Goal: Information Seeking & Learning: Learn about a topic

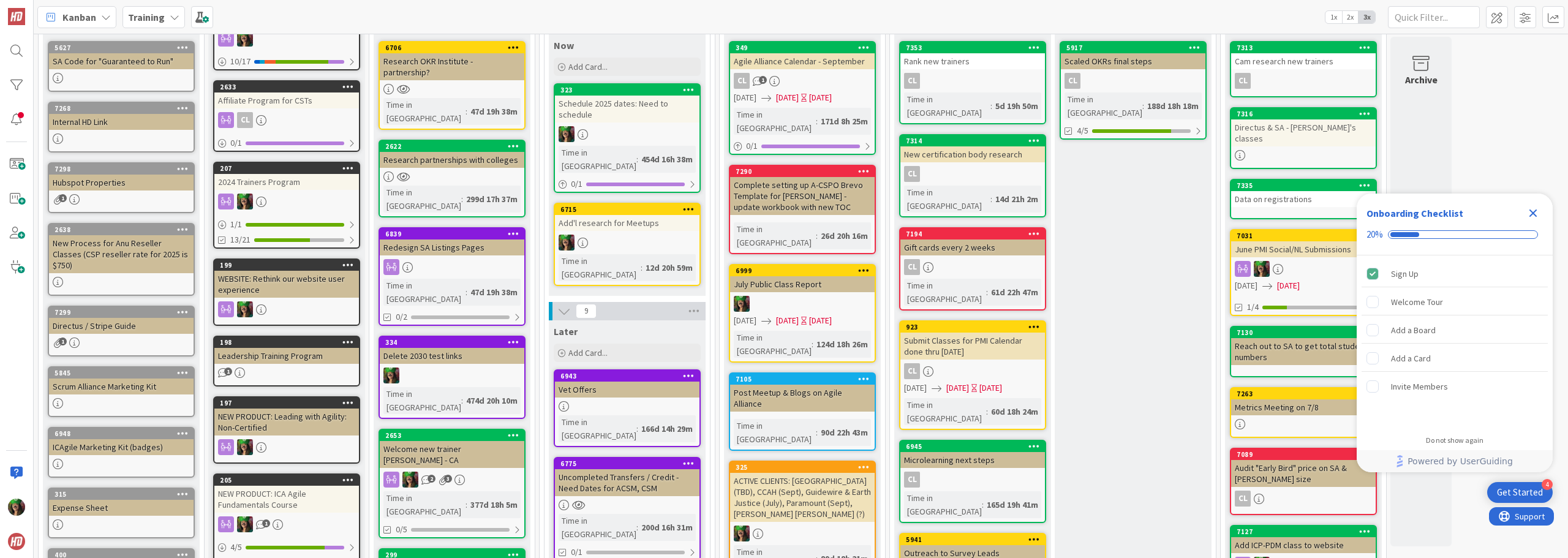
scroll to position [61, 0]
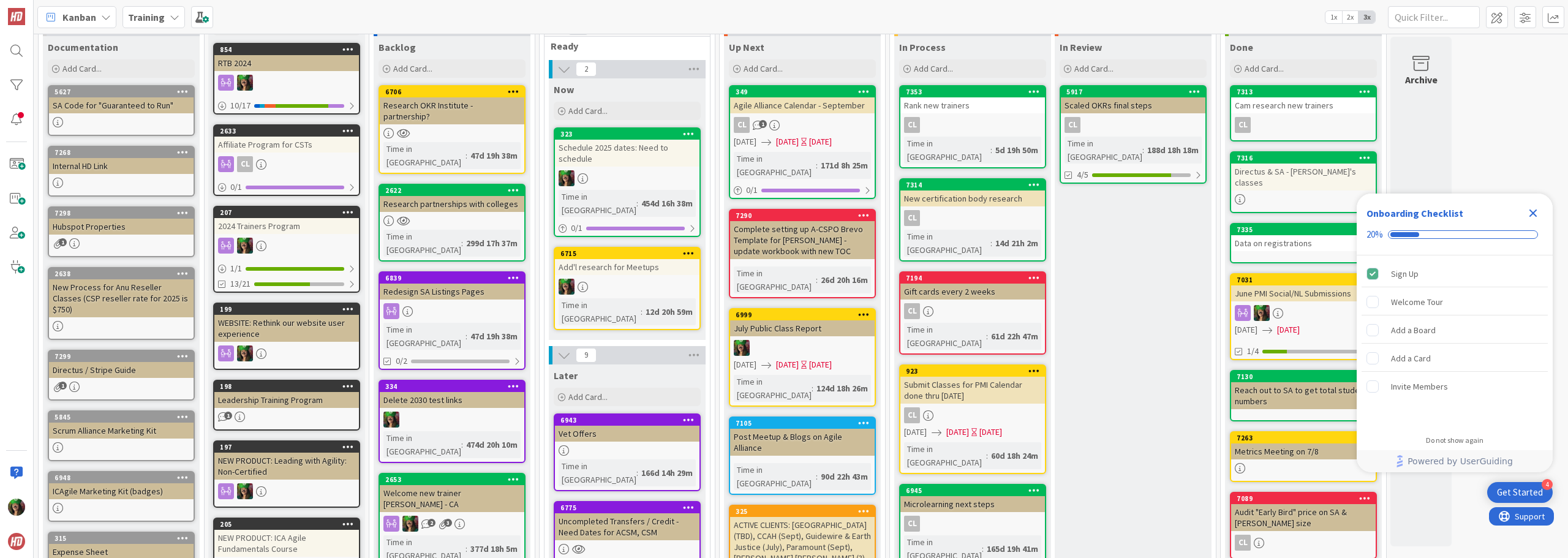
click at [152, 27] on div "Training" at bounding box center [154, 17] width 62 height 22
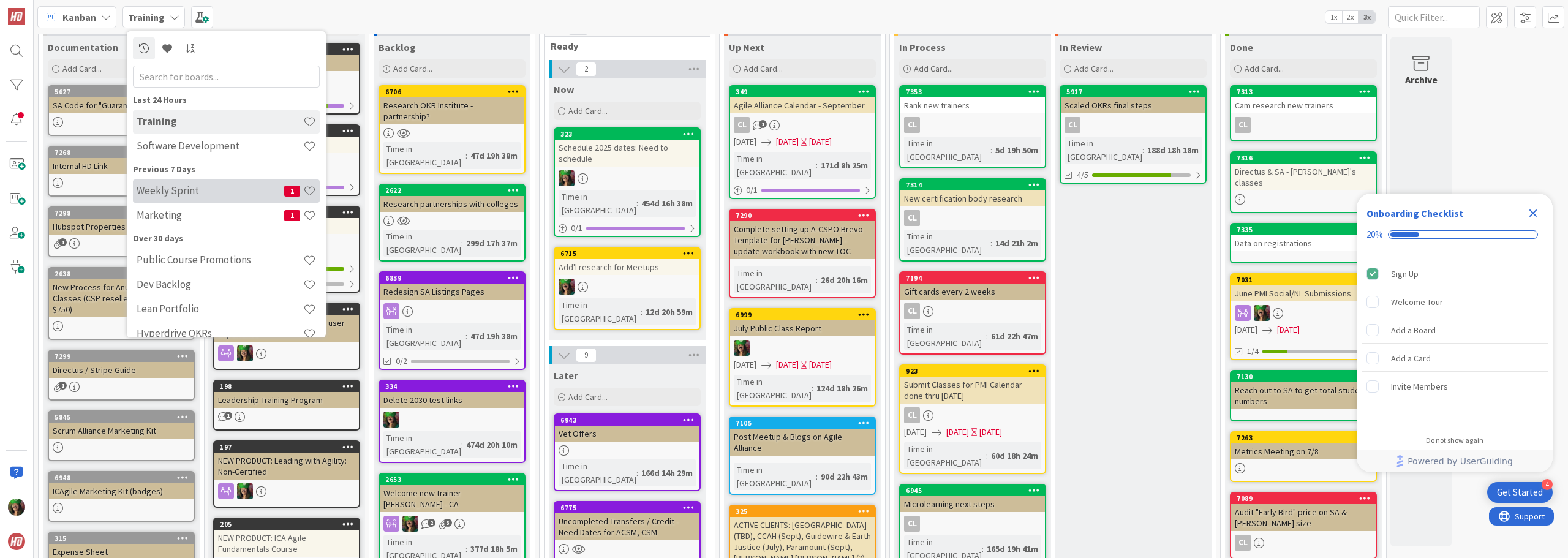
click at [152, 187] on h4 "Weekly Sprint" at bounding box center [211, 190] width 148 height 12
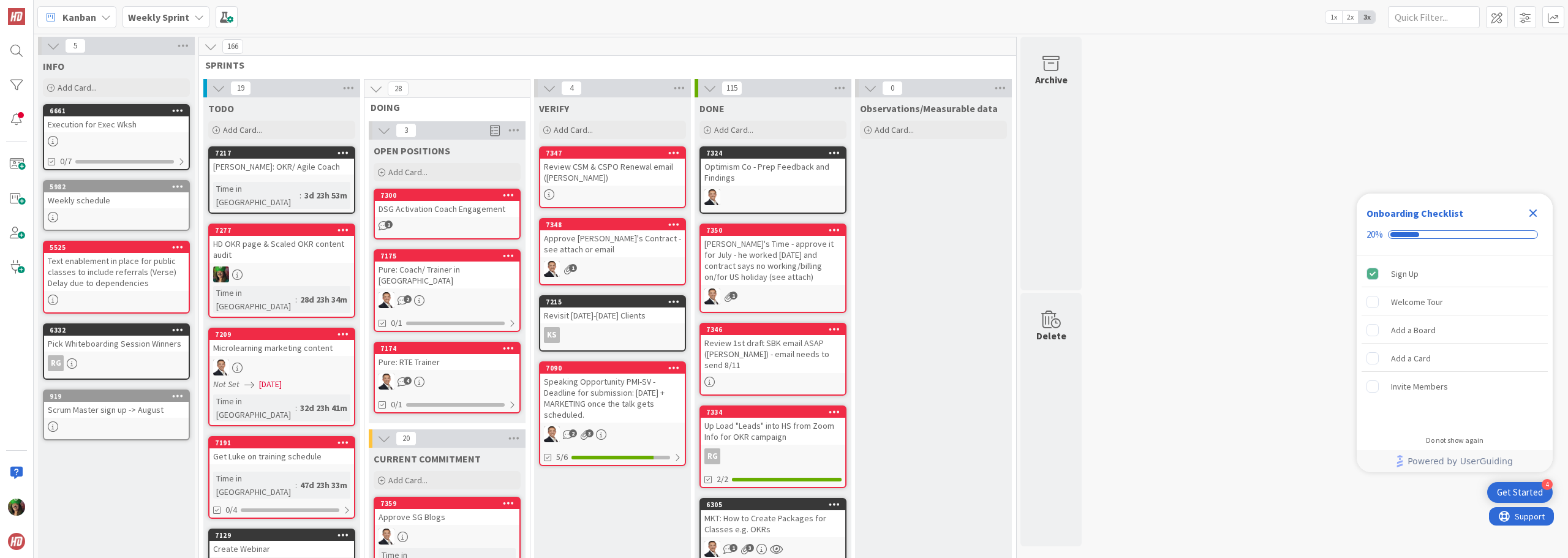
click at [1535, 211] on icon "Close Checklist" at bounding box center [1533, 213] width 8 height 8
